Goal: Use online tool/utility: Utilize a website feature to perform a specific function

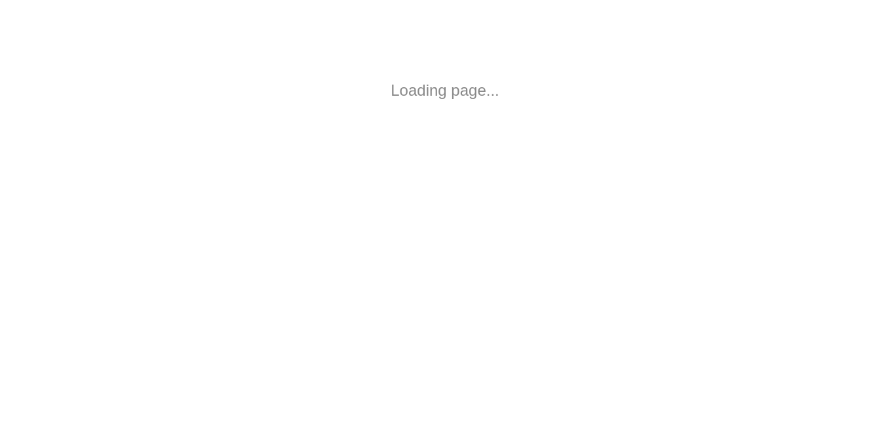
click at [226, 181] on html "Loading page..." at bounding box center [445, 90] width 890 height 181
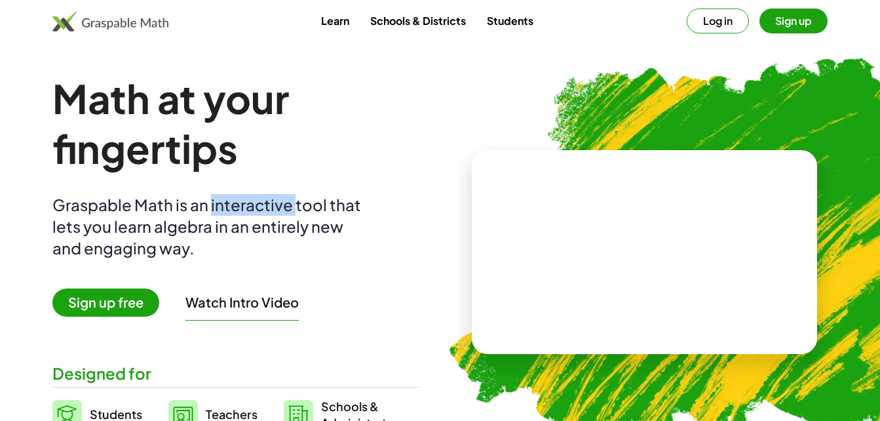
click at [226, 197] on div "Graspable Math is an interactive tool that lets you learn algebra in an entirel…" at bounding box center [209, 226] width 315 height 65
click at [486, 202] on div at bounding box center [645, 251] width 346 height 203
click at [477, 116] on img at bounding box center [711, 246] width 572 height 483
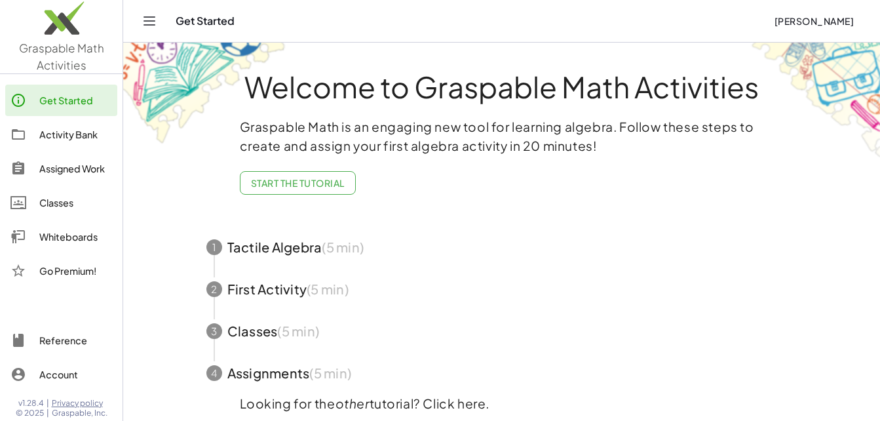
drag, startPoint x: 372, startPoint y: 239, endPoint x: 346, endPoint y: 258, distance: 32.9
click at [346, 258] on span "button" at bounding box center [502, 247] width 623 height 42
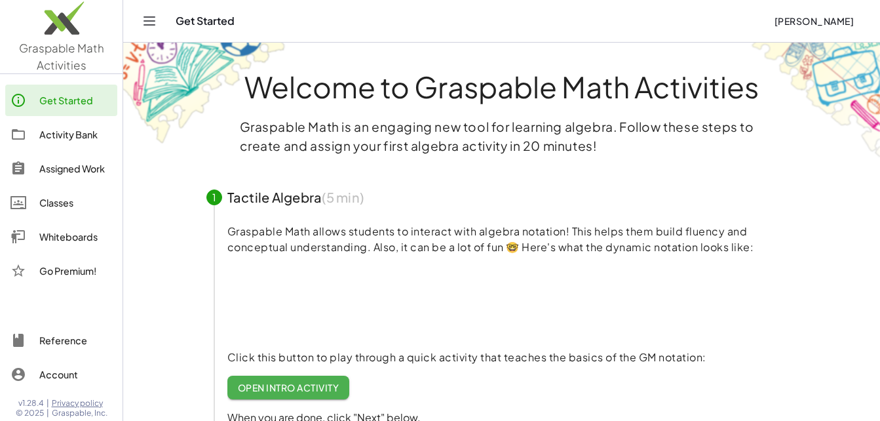
click at [365, 251] on p "Graspable Math allows students to interact with algebra notation! This helps th…" at bounding box center [512, 239] width 570 height 31
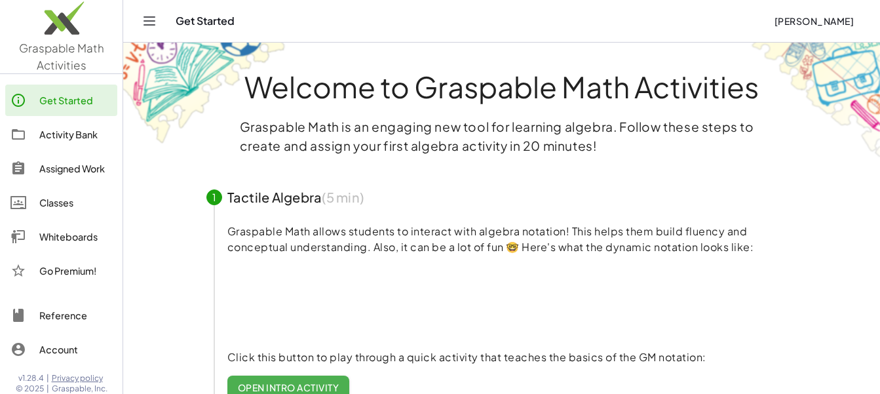
drag, startPoint x: 466, startPoint y: 234, endPoint x: 181, endPoint y: 237, distance: 285.2
click at [181, 237] on div "Welcome to Graspable Math Activities Graspable Math is an engaging new tool for…" at bounding box center [502, 366] width 656 height 646
click at [149, 203] on main "Welcome to Graspable Math Activities Graspable Math is an engaging new tool for…" at bounding box center [501, 344] width 757 height 688
click at [151, 154] on main "Welcome to Graspable Math Activities Graspable Math is an engaging new tool for…" at bounding box center [501, 344] width 757 height 688
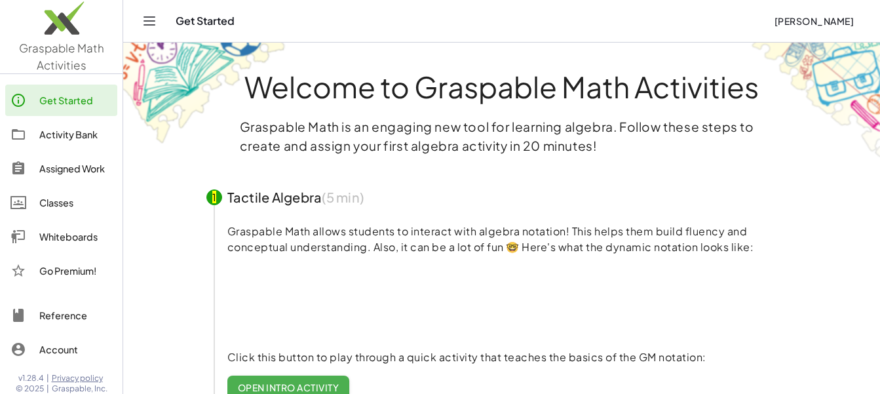
click at [151, 154] on main "Welcome to Graspable Math Activities Graspable Math is an engaging new tool for…" at bounding box center [501, 344] width 757 height 688
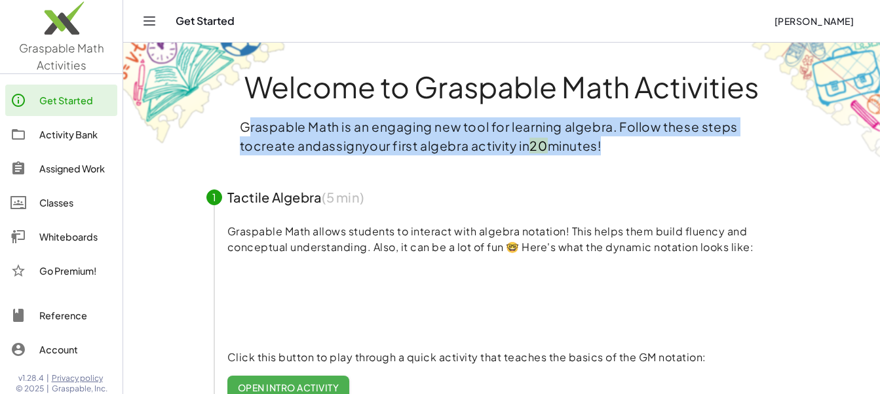
click at [151, 154] on main "Welcome to Graspable Math Activities Graspable Math is an engaging new tool for…" at bounding box center [501, 344] width 757 height 688
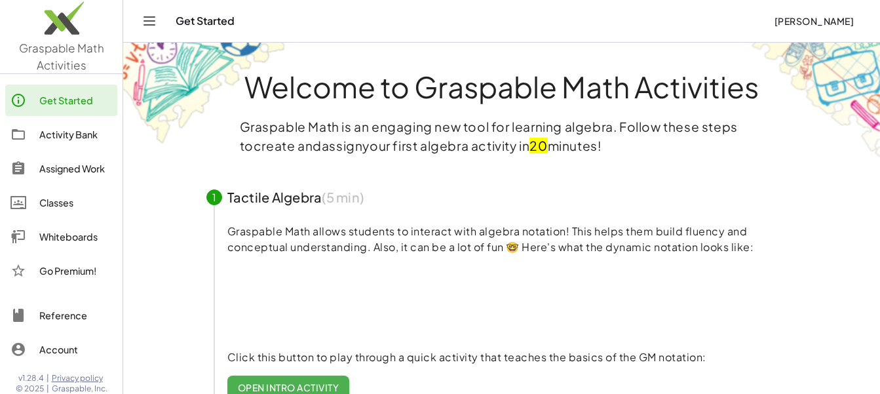
click at [151, 154] on main "Welcome to Graspable Math Activities Graspable Math is an engaging new tool for…" at bounding box center [501, 344] width 757 height 688
click at [149, 156] on main "Welcome to Graspable Math Activities Graspable Math is an engaging new tool for…" at bounding box center [501, 344] width 757 height 688
click at [233, 236] on p "Graspable Math allows students to interact with algebra notation! This helps th…" at bounding box center [512, 239] width 570 height 31
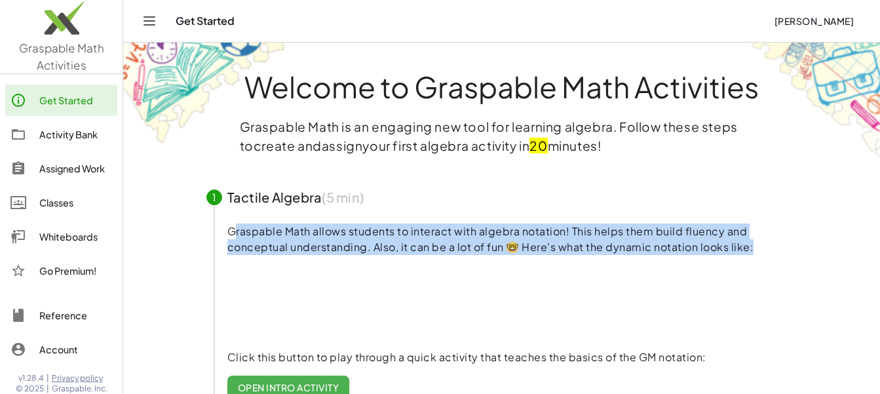
click at [233, 236] on p "Graspable Math allows students to interact with algebra notation! This helps th…" at bounding box center [512, 239] width 570 height 31
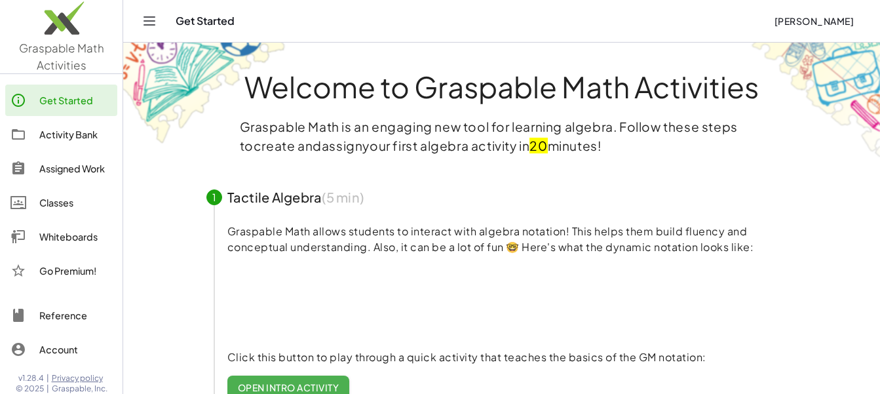
drag, startPoint x: 233, startPoint y: 236, endPoint x: 100, endPoint y: 248, distance: 133.6
click at [168, 250] on main "Welcome to Graspable Math Activities Graspable Math is an engaging new tool for…" at bounding box center [501, 344] width 757 height 688
click at [47, 241] on div "Whiteboards" at bounding box center [75, 237] width 73 height 16
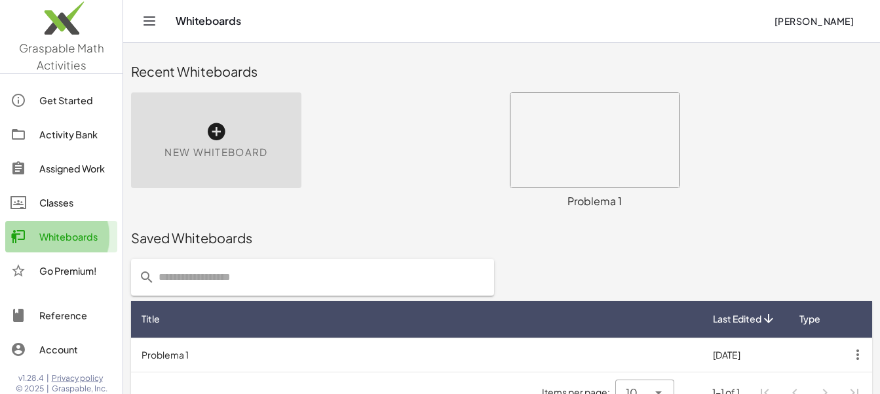
click at [47, 241] on div "Whiteboards" at bounding box center [75, 237] width 73 height 16
drag, startPoint x: 47, startPoint y: 241, endPoint x: 236, endPoint y: 149, distance: 209.7
click at [200, 215] on div "Graspable Math Activities Get Started Activity Bank Assigned Work Classes White…" at bounding box center [440, 210] width 880 height 421
click at [236, 149] on span "New Whiteboard" at bounding box center [216, 152] width 103 height 15
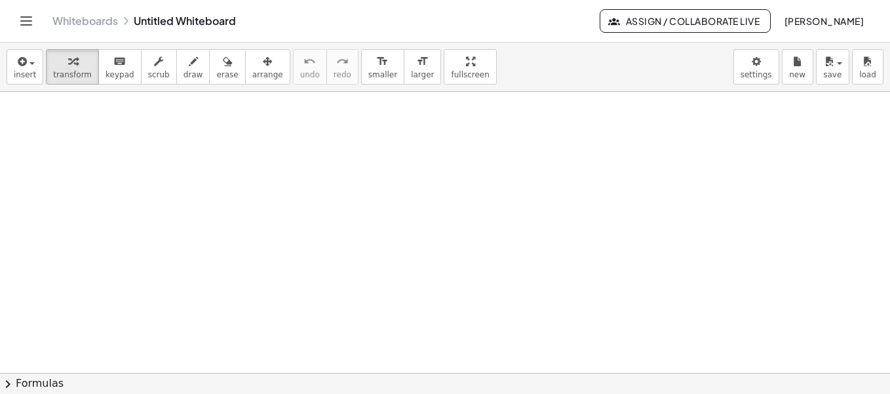
drag, startPoint x: 218, startPoint y: 153, endPoint x: 240, endPoint y: 206, distance: 56.7
click at [233, 191] on div at bounding box center [445, 373] width 890 height 563
click at [240, 206] on div at bounding box center [445, 373] width 890 height 563
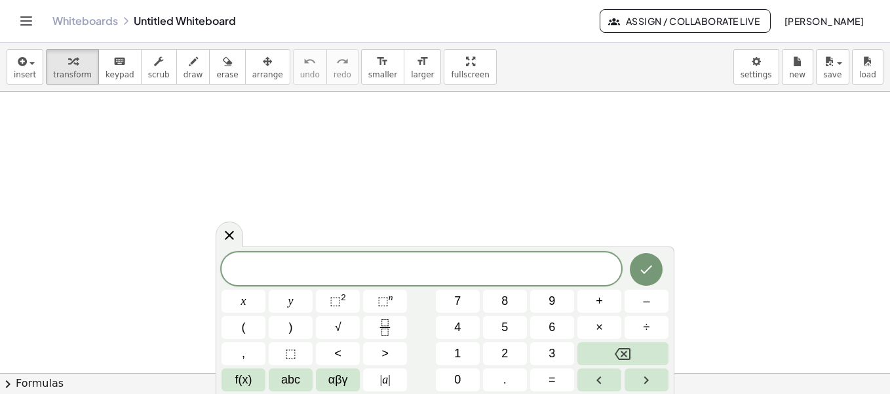
click at [240, 206] on div at bounding box center [445, 373] width 890 height 563
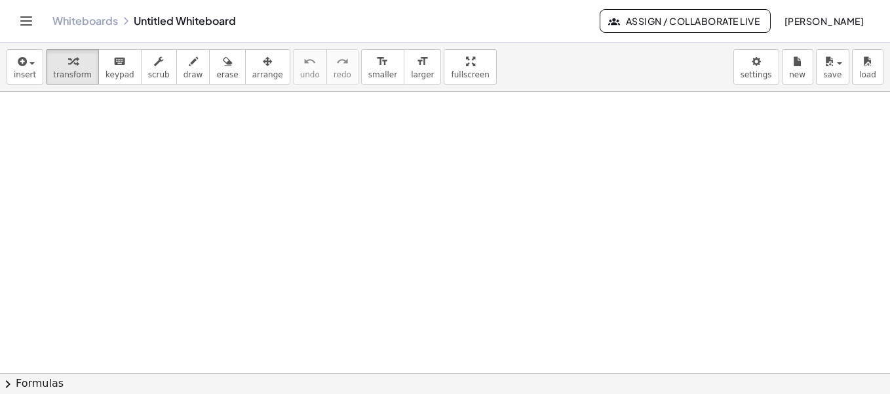
click at [240, 206] on div at bounding box center [445, 373] width 890 height 563
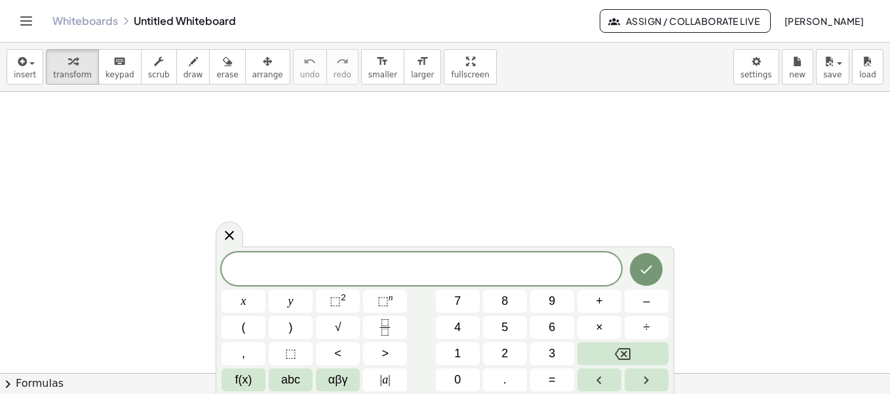
click at [240, 206] on div at bounding box center [445, 373] width 890 height 563
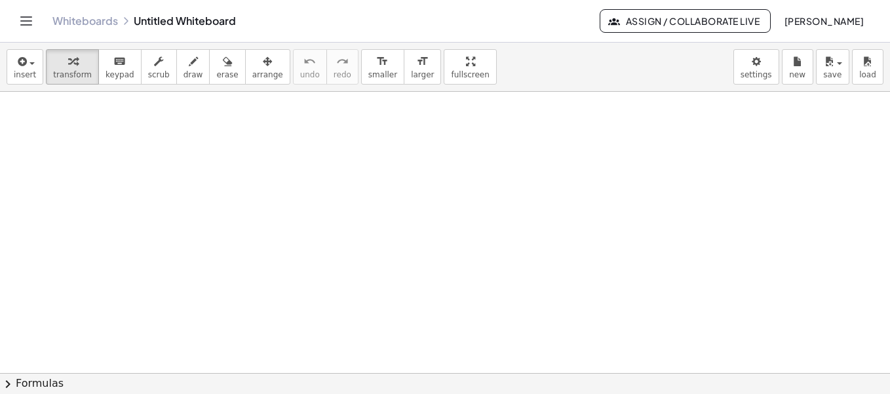
click at [240, 206] on div at bounding box center [445, 373] width 890 height 563
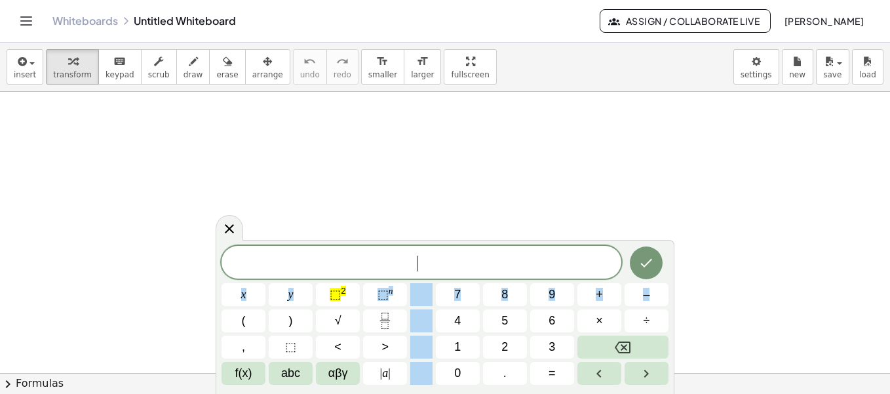
click at [240, 206] on div at bounding box center [445, 373] width 890 height 563
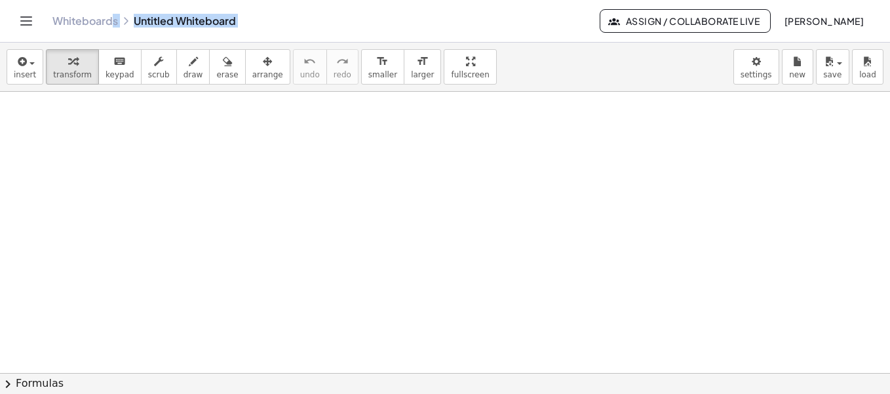
drag, startPoint x: 84, startPoint y: -20, endPoint x: 84, endPoint y: -43, distance: 22.9
click at [84, 0] on html "Graspable Math Activities Get Started Activity Bank Assigned Work Classes White…" at bounding box center [445, 197] width 890 height 394
click at [108, 142] on div at bounding box center [445, 373] width 890 height 563
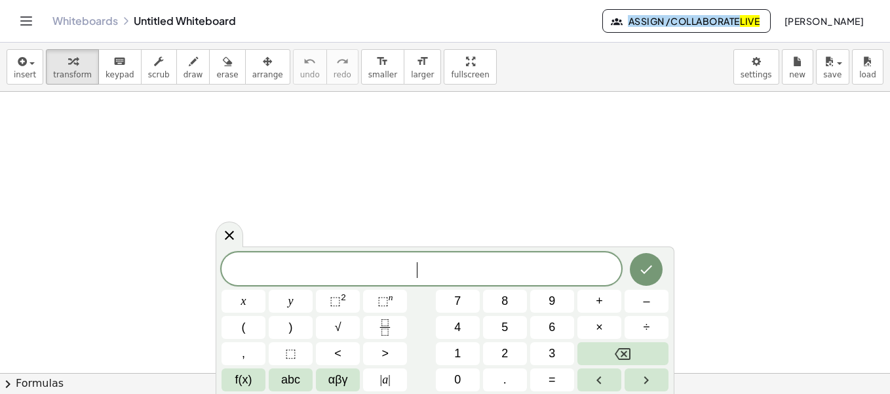
click at [108, 142] on div at bounding box center [445, 373] width 890 height 563
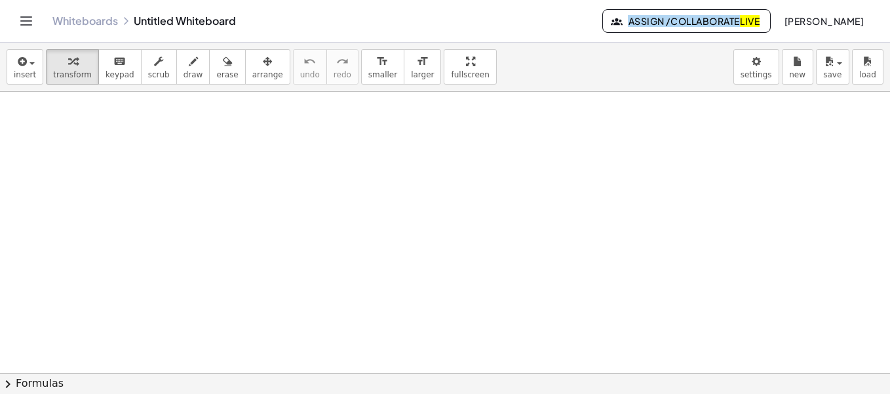
click at [108, 142] on div at bounding box center [445, 373] width 890 height 563
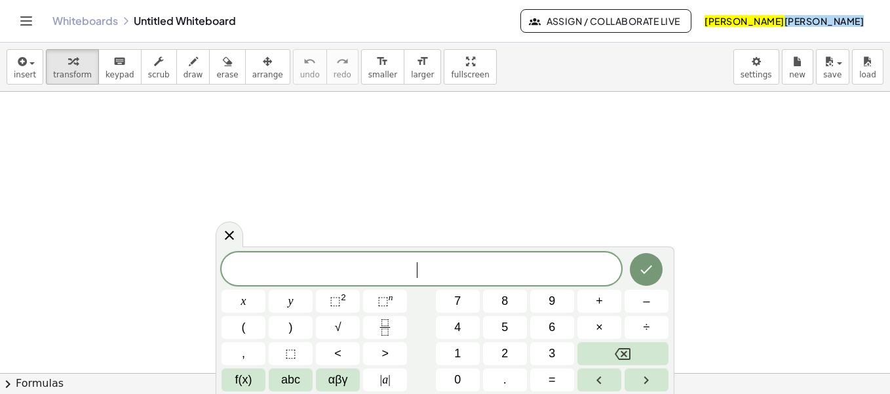
click at [108, 142] on div at bounding box center [445, 373] width 890 height 563
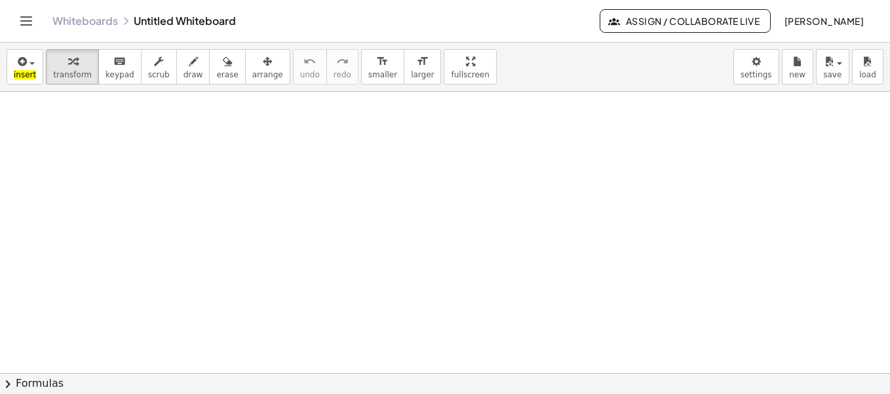
click at [108, 142] on div at bounding box center [445, 373] width 890 height 563
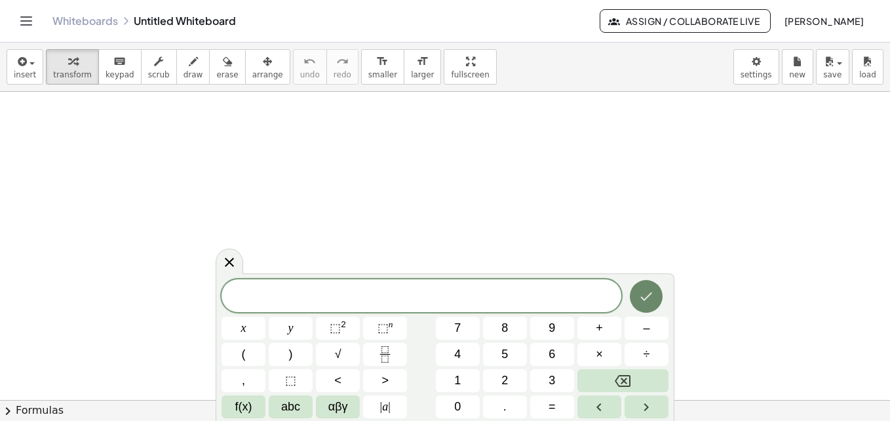
click at [623, 319] on div "​ x y ⬚ 2 ⬚ n 7 8 9 + – ( ) √ 4 5 6 × ÷ , ⬚ < > 1 2 3 f(x) abc αβγ | a | 0 . =" at bounding box center [445, 348] width 447 height 139
click at [382, 349] on icon "Fraction" at bounding box center [385, 354] width 16 height 16
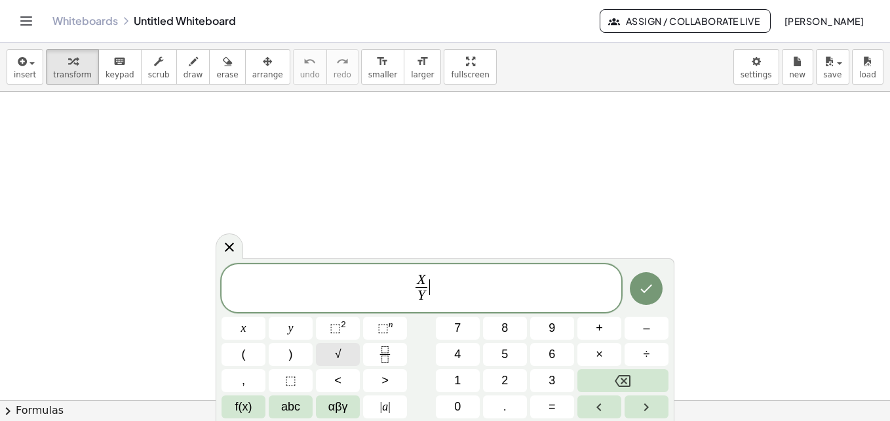
click at [340, 353] on span "√" at bounding box center [338, 355] width 7 height 18
click at [395, 358] on button "Fraction" at bounding box center [385, 354] width 44 height 23
click at [386, 325] on span "⬚" at bounding box center [383, 327] width 11 height 13
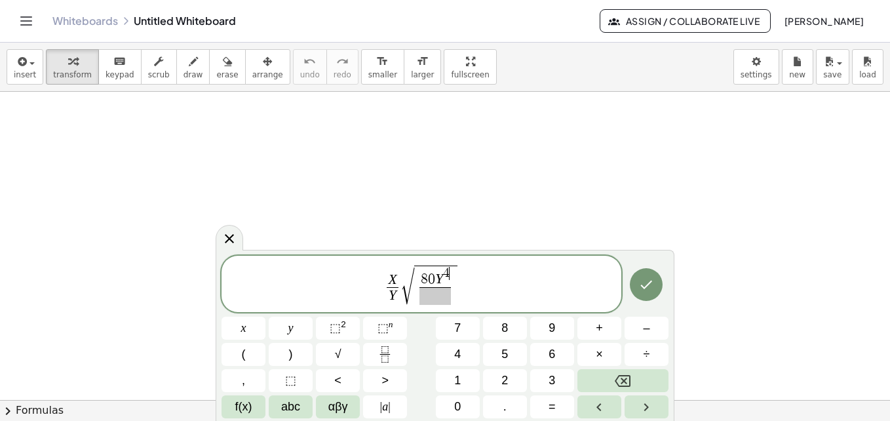
click at [433, 296] on span at bounding box center [435, 296] width 31 height 18
click at [330, 329] on button "⬚ 2" at bounding box center [338, 328] width 44 height 23
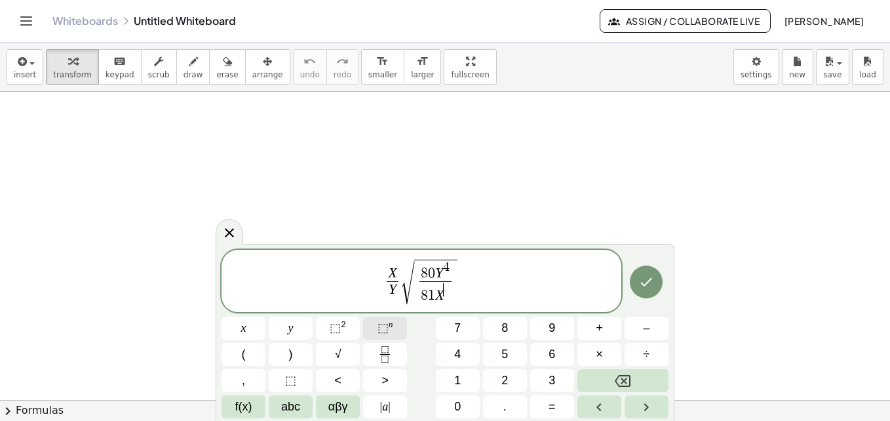
click at [378, 321] on span "⬚ n" at bounding box center [386, 328] width 16 height 18
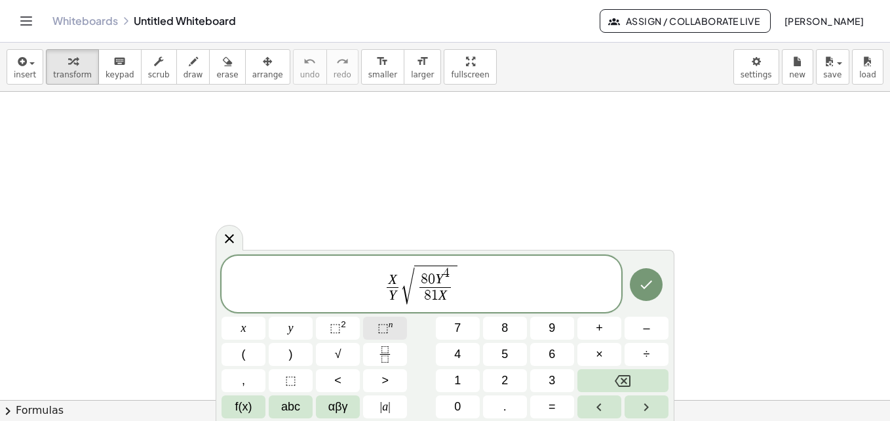
click at [389, 321] on sup "n" at bounding box center [391, 324] width 5 height 10
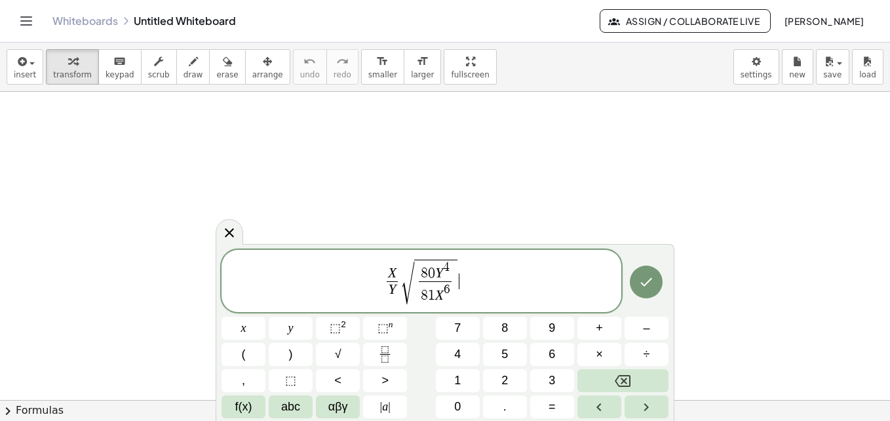
click at [532, 282] on span "X Y ​ √ 8 0 Y 4 8 1 X 6 ​ ​" at bounding box center [422, 282] width 400 height 49
drag, startPoint x: 411, startPoint y: 280, endPoint x: 421, endPoint y: 319, distance: 39.9
click at [410, 280] on span "√" at bounding box center [407, 282] width 13 height 43
click at [387, 334] on span "⬚" at bounding box center [383, 327] width 11 height 13
click at [648, 281] on icon "Done" at bounding box center [647, 282] width 16 height 16
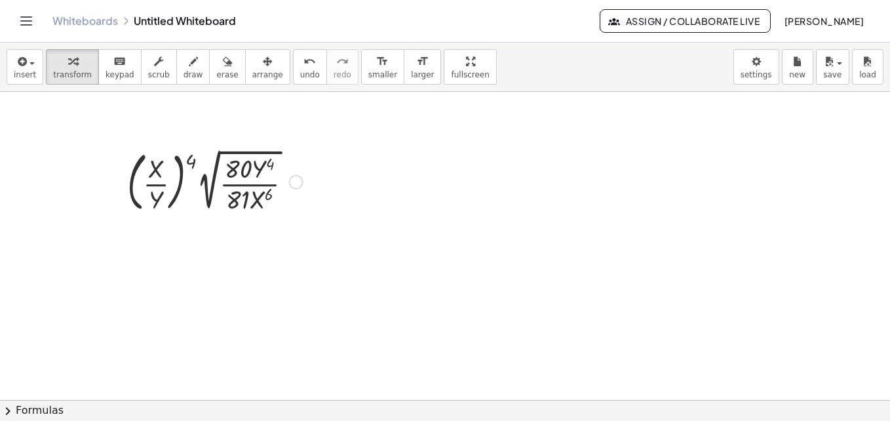
click at [191, 161] on div at bounding box center [215, 181] width 189 height 71
click at [296, 172] on div at bounding box center [215, 181] width 189 height 71
click at [297, 178] on div at bounding box center [296, 182] width 14 height 14
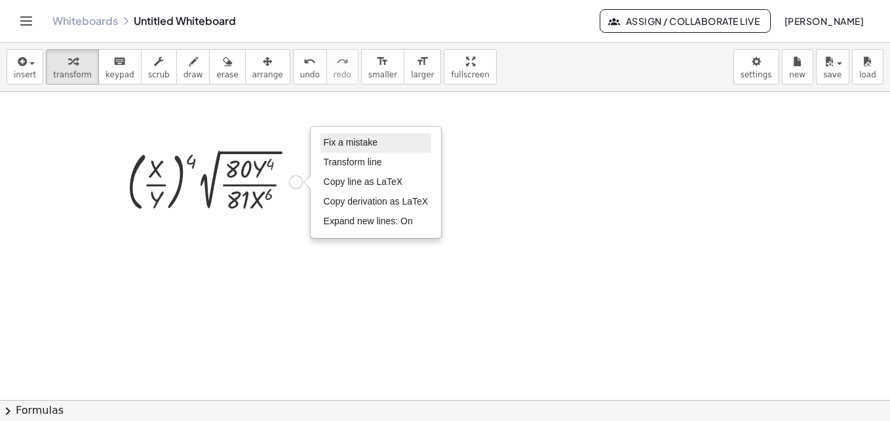
click at [380, 144] on li "Fix a mistake" at bounding box center [376, 143] width 111 height 20
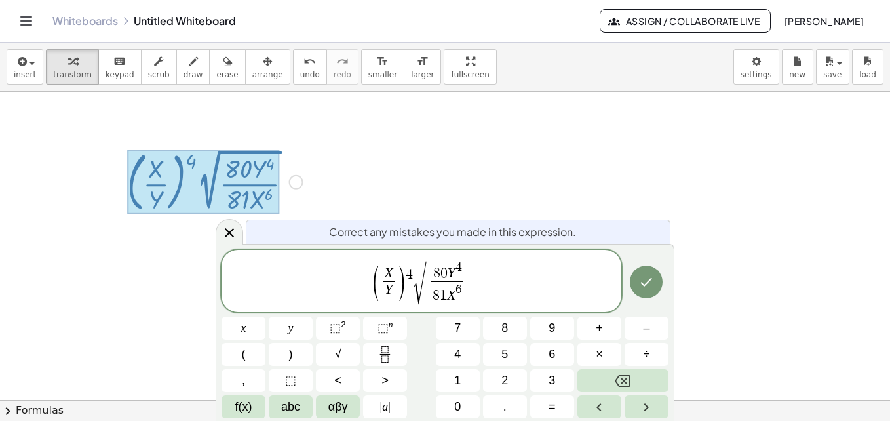
click at [416, 275] on span "√" at bounding box center [419, 282] width 13 height 43
click at [637, 294] on button "Done" at bounding box center [646, 282] width 33 height 33
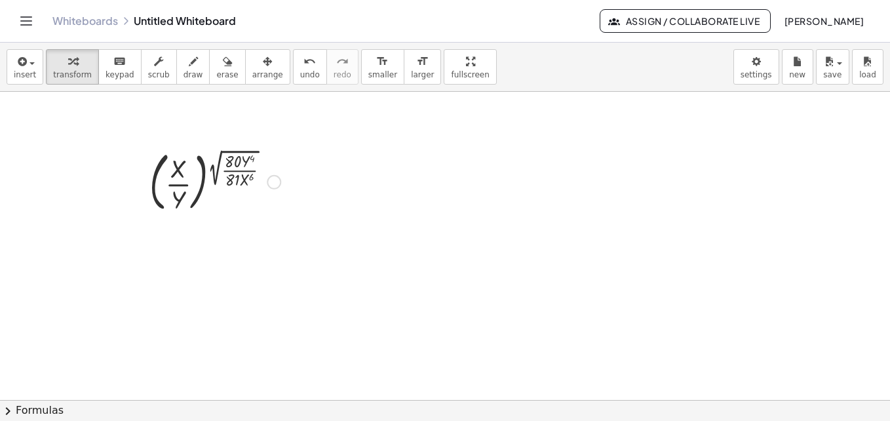
click at [275, 185] on div "Fix a mistake Transform line Copy line as LaTeX Copy derivation as LaTeX Expand…" at bounding box center [274, 182] width 14 height 14
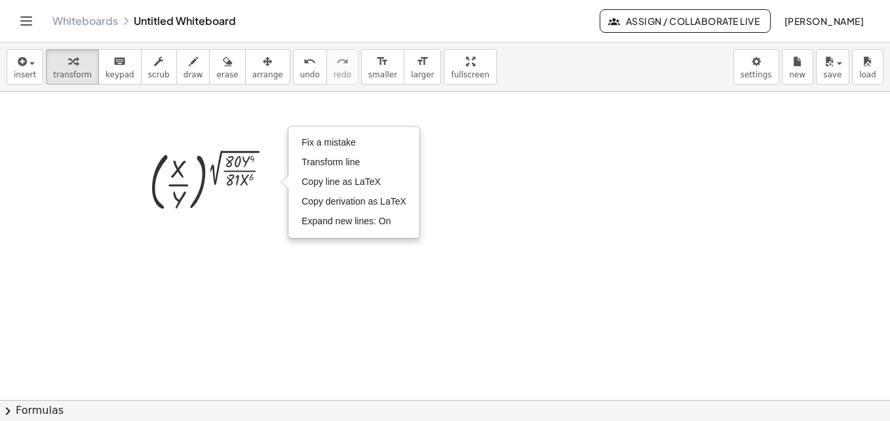
click at [288, 259] on div at bounding box center [445, 400] width 890 height 616
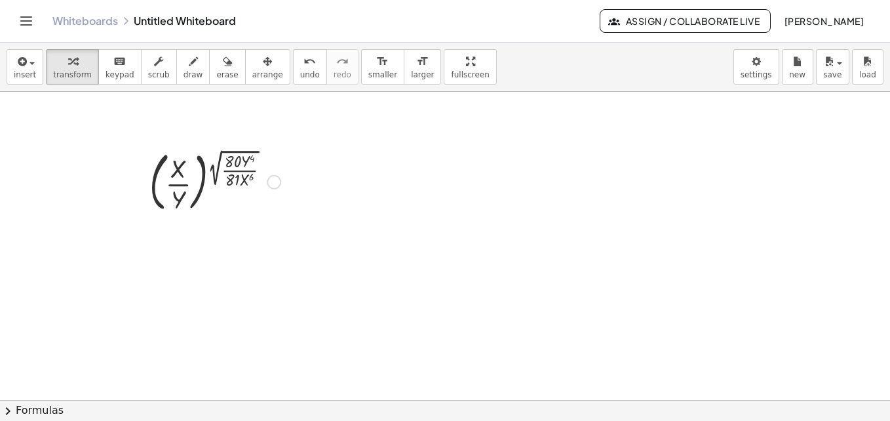
click at [179, 184] on div at bounding box center [215, 181] width 144 height 71
click at [215, 175] on div at bounding box center [215, 181] width 144 height 71
click at [239, 162] on div at bounding box center [215, 181] width 144 height 71
click at [248, 157] on div at bounding box center [215, 181] width 144 height 71
click at [249, 180] on div at bounding box center [215, 181] width 144 height 71
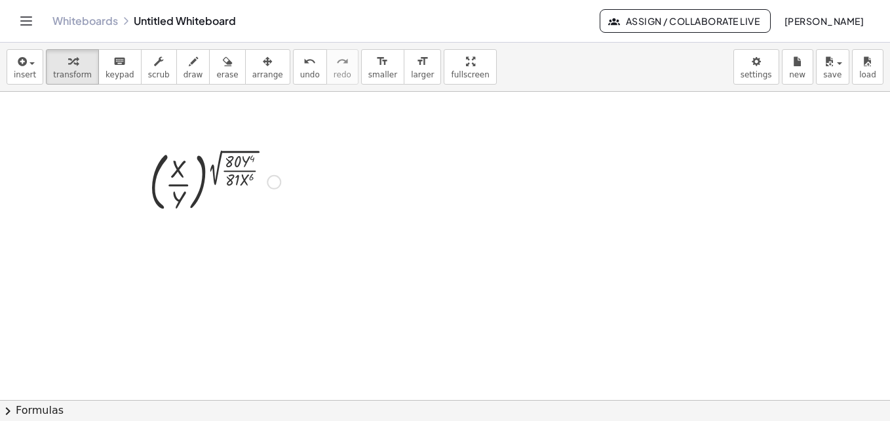
click at [231, 187] on div at bounding box center [215, 181] width 144 height 71
click at [233, 181] on div at bounding box center [215, 181] width 144 height 71
click at [250, 180] on div at bounding box center [215, 181] width 144 height 71
click at [250, 176] on div at bounding box center [215, 181] width 144 height 71
click at [245, 157] on div at bounding box center [215, 181] width 144 height 71
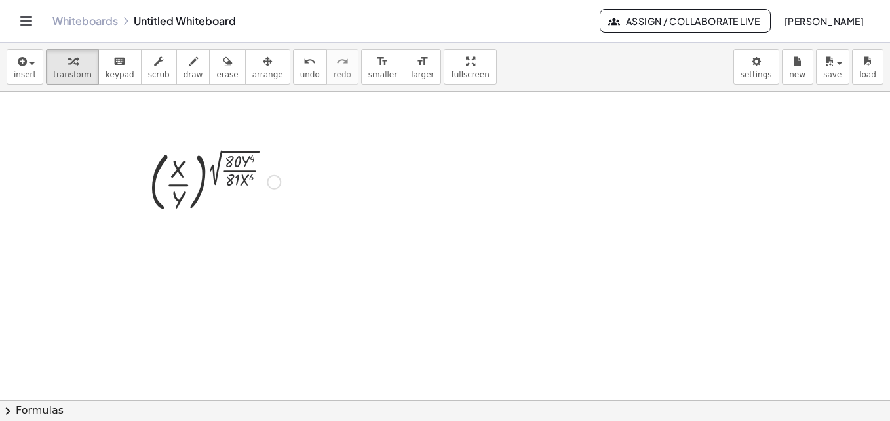
click at [218, 174] on div at bounding box center [215, 181] width 144 height 71
